Goal: Entertainment & Leisure: Consume media (video, audio)

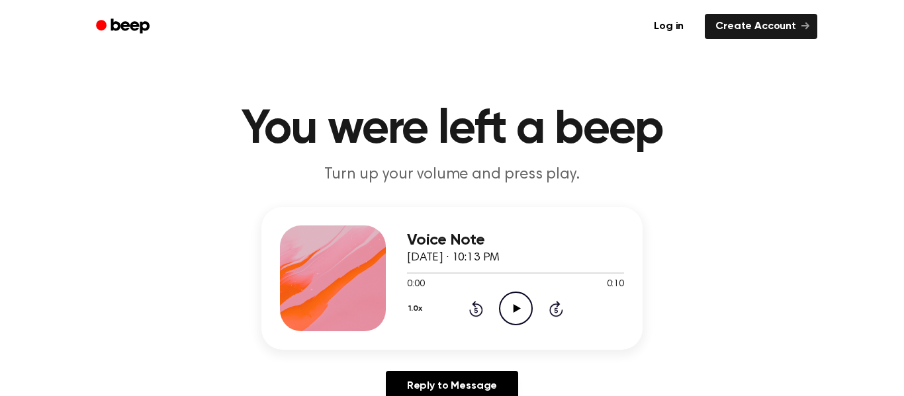
click at [519, 304] on icon "Play Audio" at bounding box center [516, 309] width 34 height 34
click at [681, 258] on div "Voice Note [DATE] · 10:13 PM 0:04 0:10 Your browser does not support the [objec…" at bounding box center [452, 309] width 872 height 205
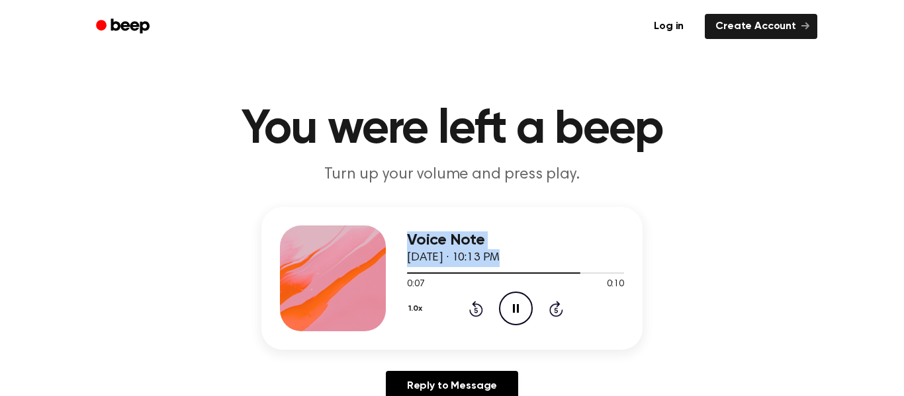
drag, startPoint x: 548, startPoint y: 278, endPoint x: 354, endPoint y: 290, distance: 194.2
click at [354, 290] on div "Voice Note September 18, 2025 · 10:13 PM 0:07 0:10 Your browser does not suppor…" at bounding box center [451, 278] width 381 height 143
click at [523, 306] on icon "Play Audio" at bounding box center [516, 309] width 34 height 34
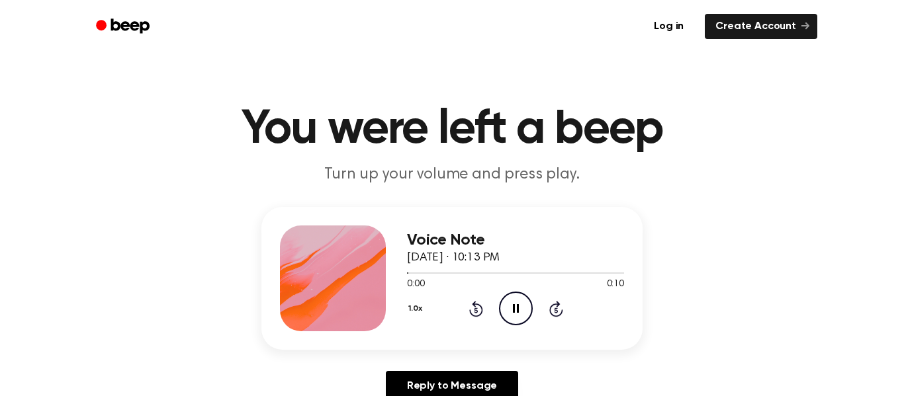
click at [523, 306] on icon "Pause Audio" at bounding box center [516, 309] width 34 height 34
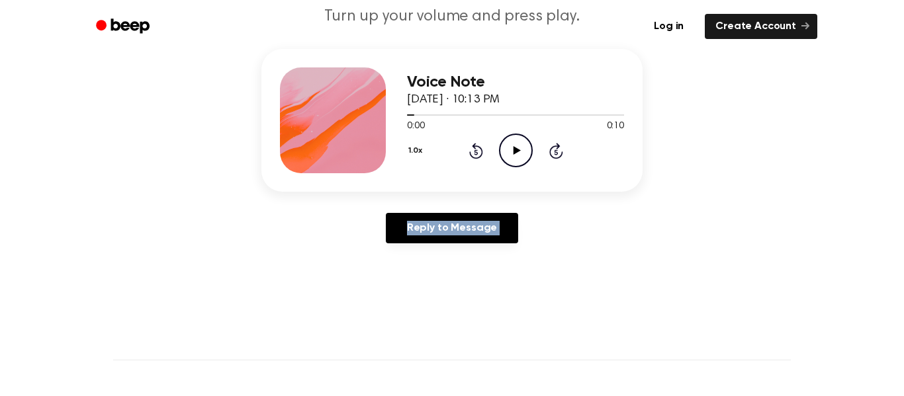
drag, startPoint x: 523, startPoint y: 306, endPoint x: 666, endPoint y: 181, distance: 189.8
click at [862, 138] on div "Voice Note September 18, 2025 · 10:13 PM 0:00 0:10 Your browser does not suppor…" at bounding box center [452, 151] width 872 height 205
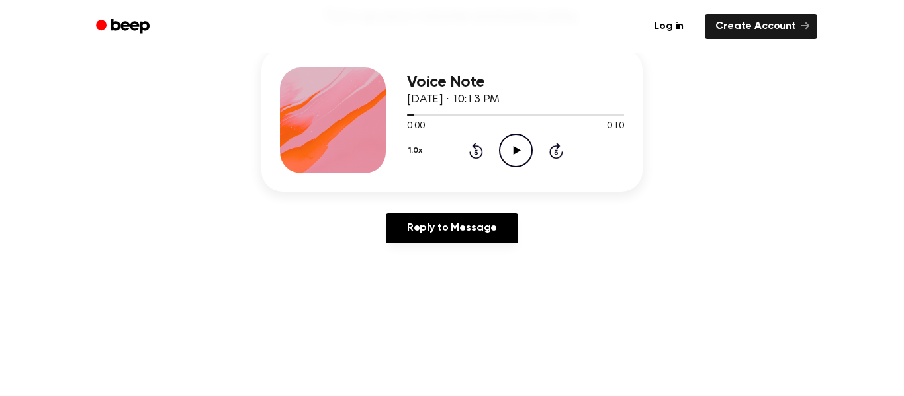
click at [849, 58] on div "Voice Note September 18, 2025 · 10:13 PM 0:00 0:10 Your browser does not suppor…" at bounding box center [452, 151] width 872 height 205
click at [879, 37] on header "Log in Create Account" at bounding box center [452, 26] width 904 height 53
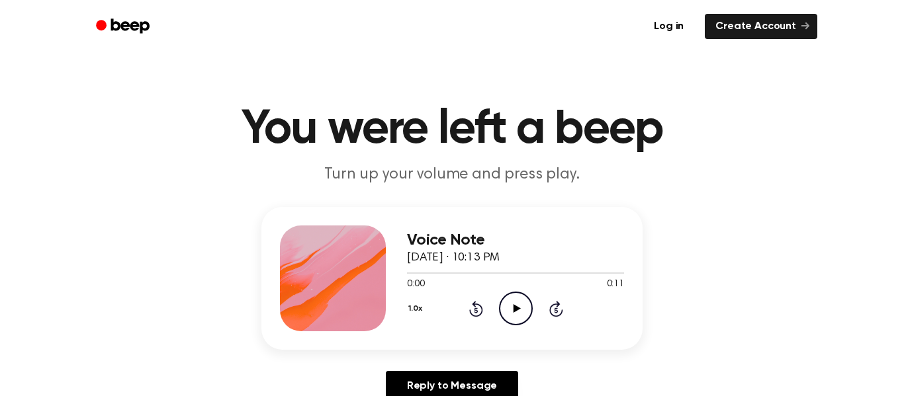
click at [513, 293] on icon "Play Audio" at bounding box center [516, 309] width 34 height 34
drag, startPoint x: 421, startPoint y: 271, endPoint x: 439, endPoint y: 270, distance: 17.9
click at [439, 270] on div at bounding box center [515, 272] width 217 height 11
drag, startPoint x: 442, startPoint y: 275, endPoint x: 557, endPoint y: 273, distance: 115.1
click at [557, 273] on div at bounding box center [515, 272] width 217 height 11
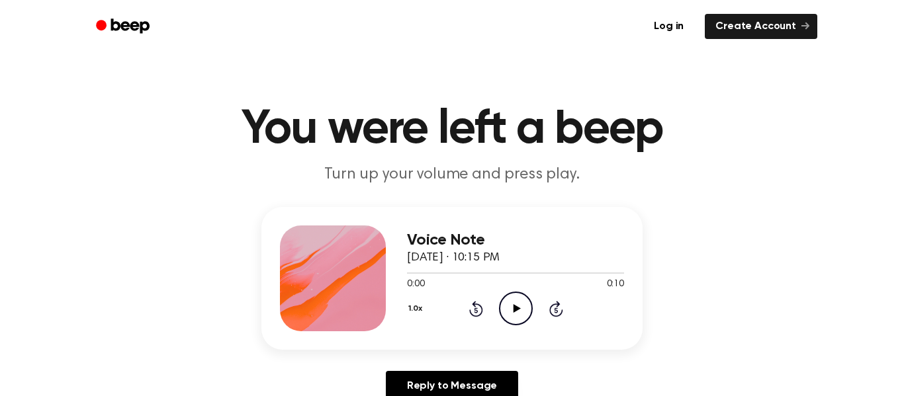
click at [500, 298] on icon "Play Audio" at bounding box center [516, 309] width 34 height 34
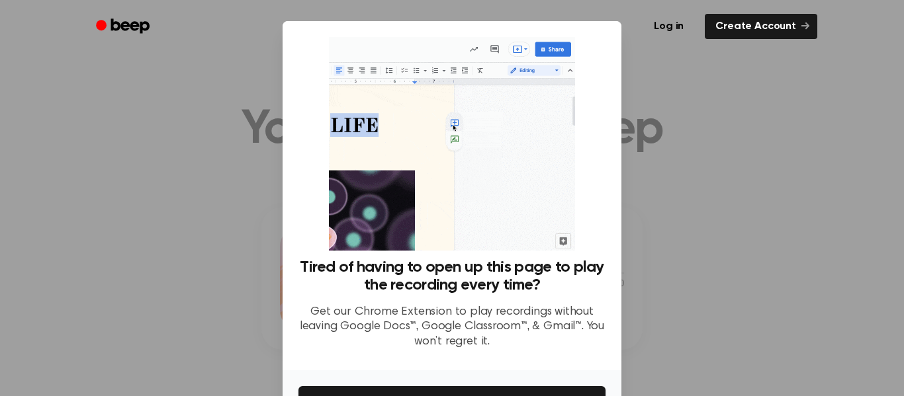
click at [661, 134] on div at bounding box center [452, 198] width 904 height 396
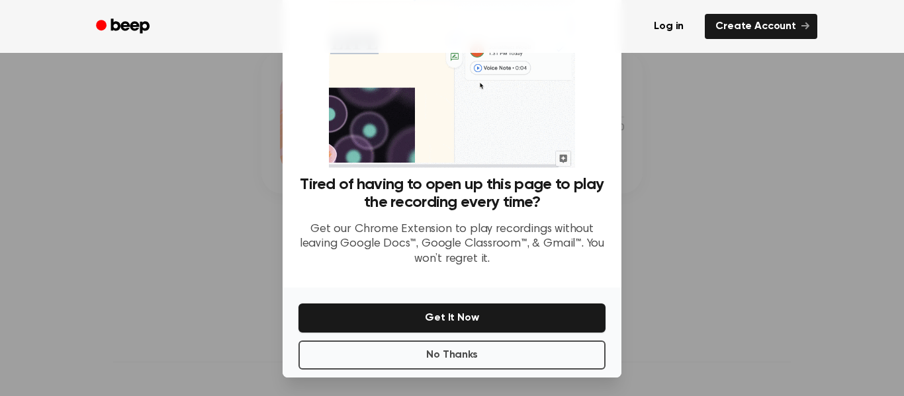
scroll to position [85, 0]
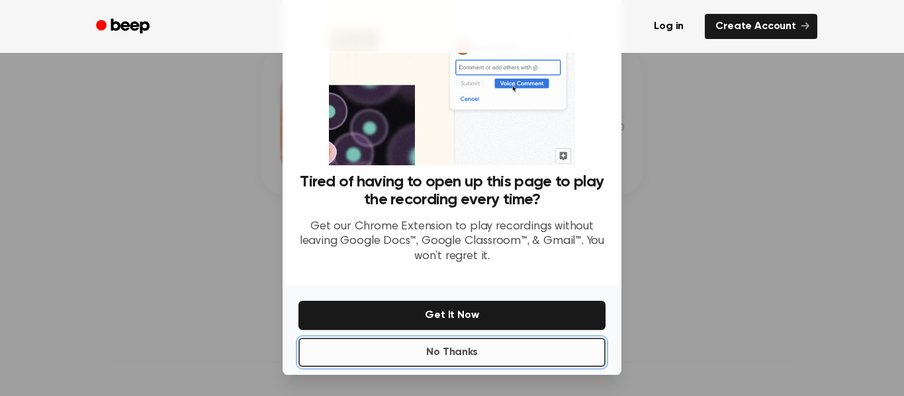
click at [518, 359] on button "No Thanks" at bounding box center [451, 352] width 307 height 29
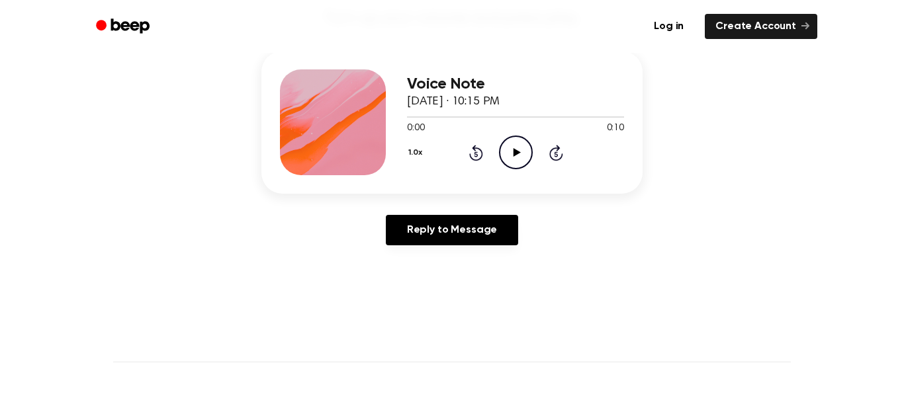
click at [513, 161] on icon "Play Audio" at bounding box center [516, 153] width 34 height 34
drag, startPoint x: 417, startPoint y: 120, endPoint x: 562, endPoint y: 126, distance: 145.0
click at [562, 126] on div "0:02 0:10 Your browser does not support the [object Object] element." at bounding box center [515, 123] width 217 height 24
drag, startPoint x: 497, startPoint y: 114, endPoint x: 548, endPoint y: 118, distance: 51.0
click at [548, 118] on div at bounding box center [515, 116] width 217 height 11
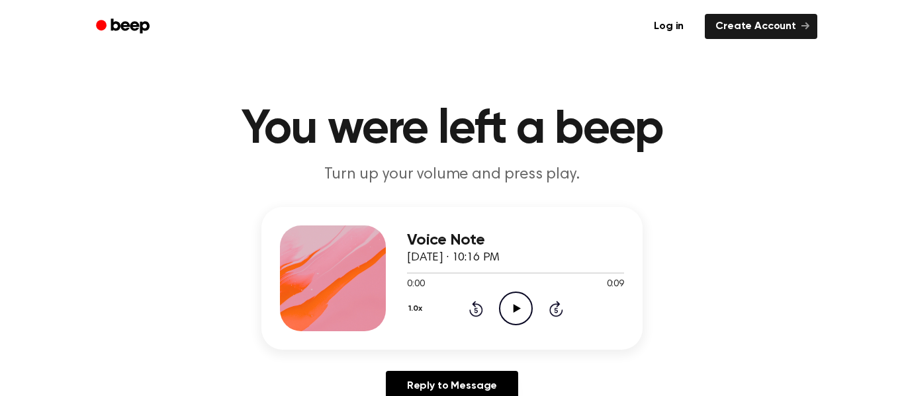
click at [506, 318] on icon "Play Audio" at bounding box center [516, 309] width 34 height 34
drag, startPoint x: 409, startPoint y: 271, endPoint x: 565, endPoint y: 273, distance: 156.1
click at [565, 273] on div at bounding box center [515, 272] width 217 height 11
click at [509, 300] on icon "Play Audio" at bounding box center [516, 309] width 34 height 34
drag, startPoint x: 429, startPoint y: 274, endPoint x: 513, endPoint y: 279, distance: 84.8
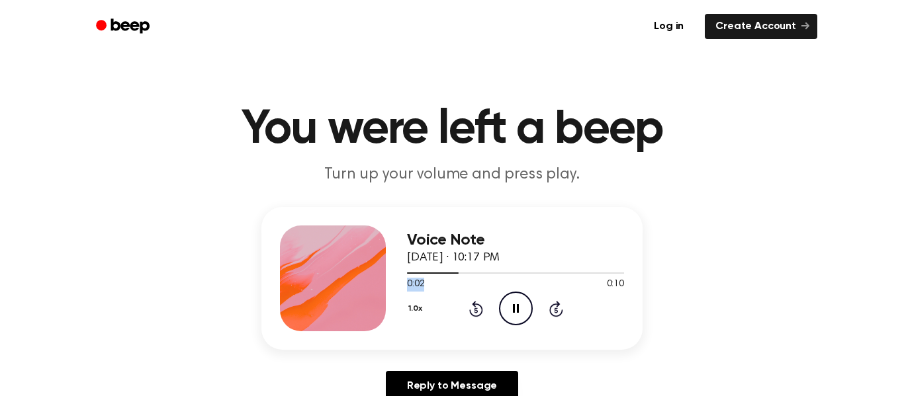
click at [513, 279] on div "0:02 0:10 Your browser does not support the [object Object] element." at bounding box center [515, 279] width 217 height 24
click at [523, 273] on div at bounding box center [515, 273] width 217 height 1
click at [523, 302] on icon "Play Audio" at bounding box center [516, 309] width 34 height 34
drag, startPoint x: 415, startPoint y: 271, endPoint x: 517, endPoint y: 273, distance: 101.9
click at [517, 273] on div at bounding box center [515, 272] width 217 height 11
